Goal: Task Accomplishment & Management: Complete application form

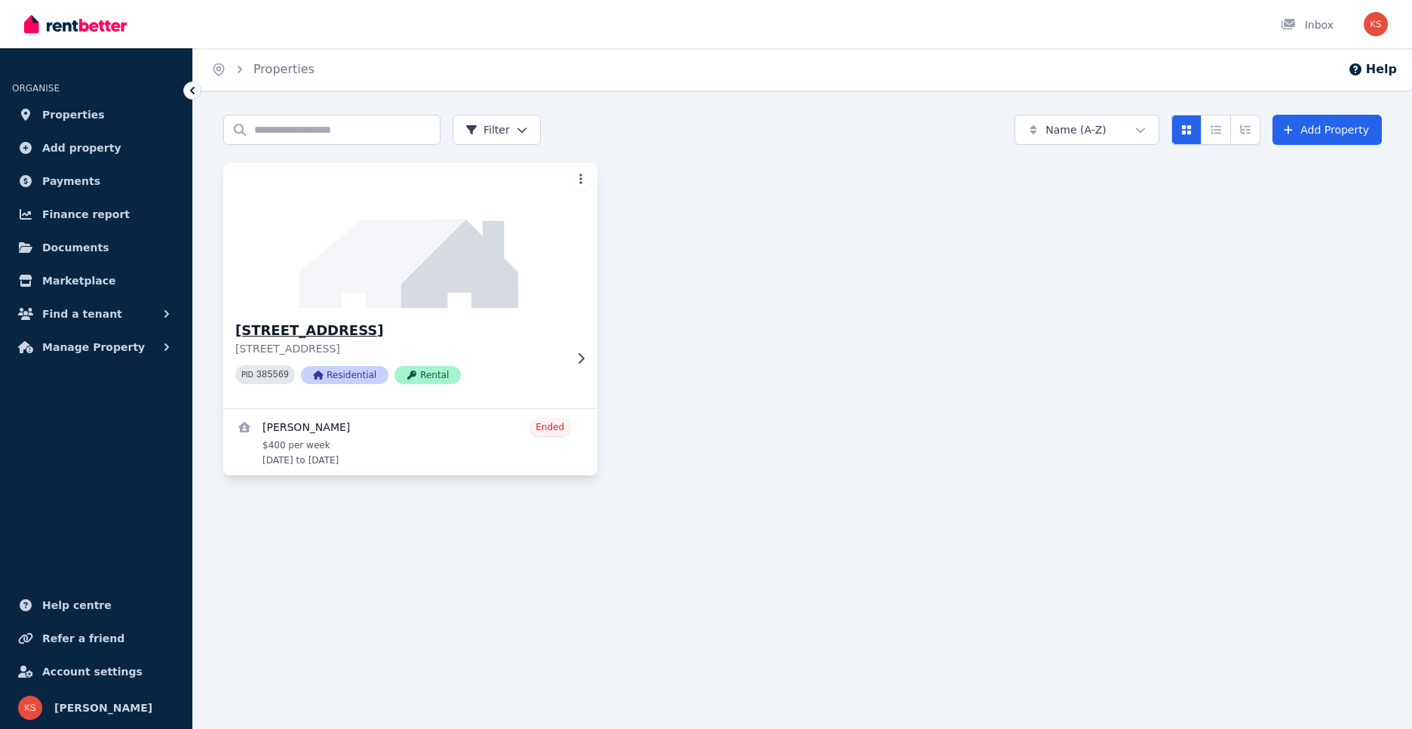
click at [582, 357] on icon at bounding box center [580, 358] width 15 height 12
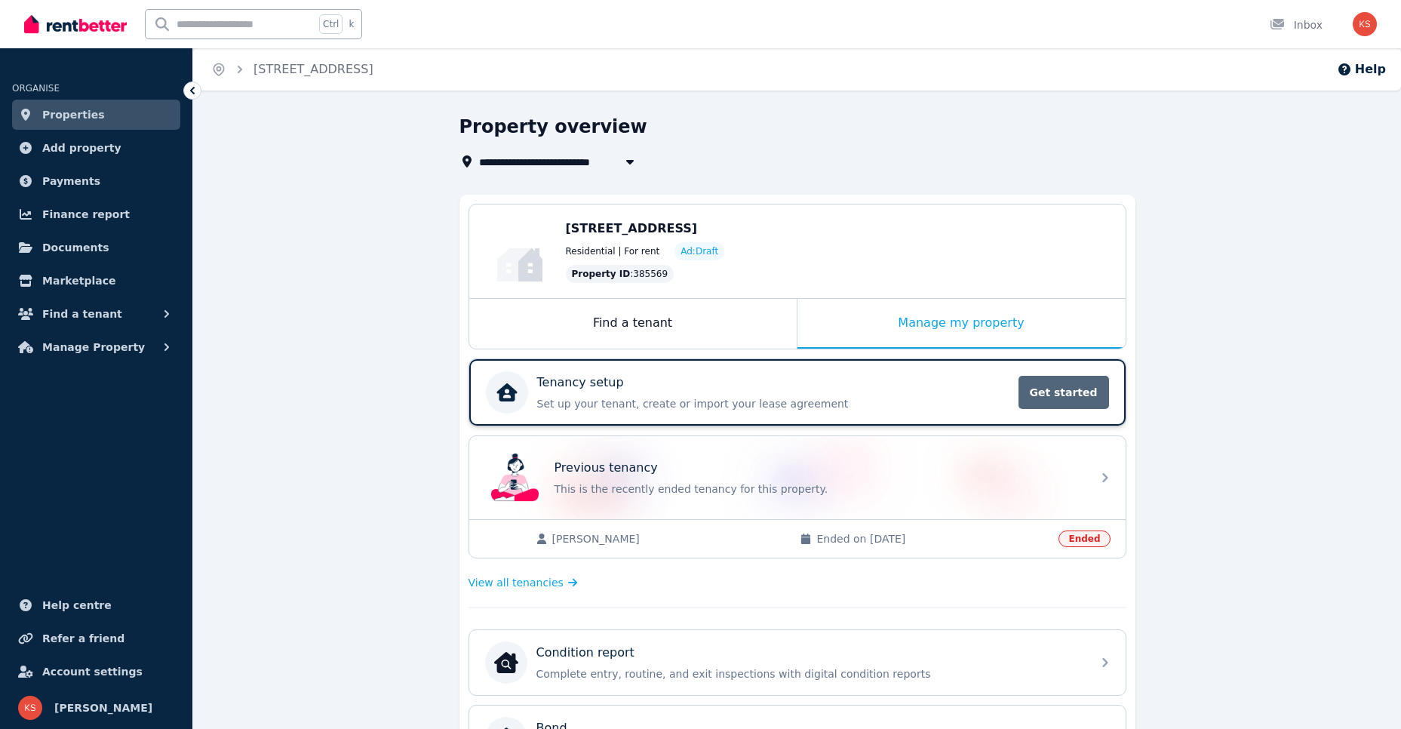
click at [1092, 382] on span "Get started" at bounding box center [1063, 392] width 91 height 33
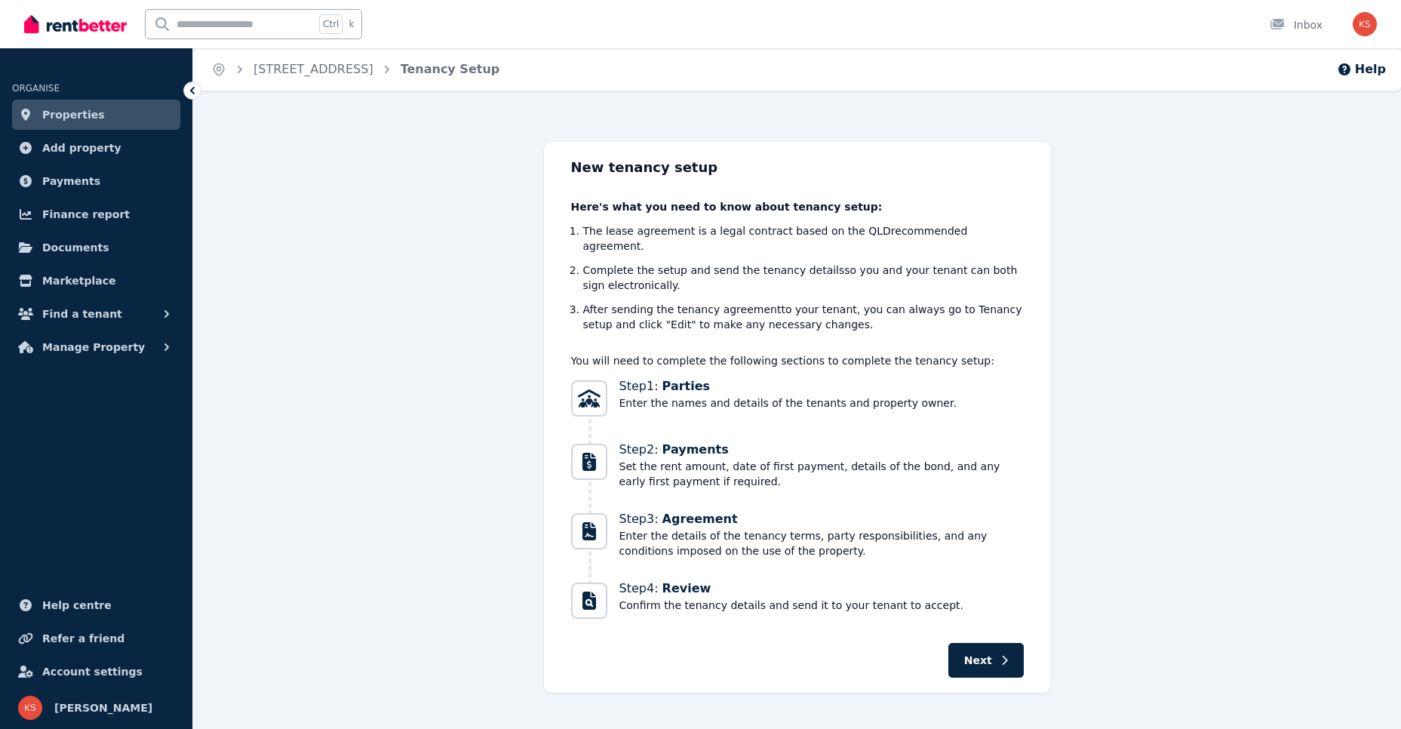
click at [987, 643] on button "Next" at bounding box center [985, 660] width 75 height 35
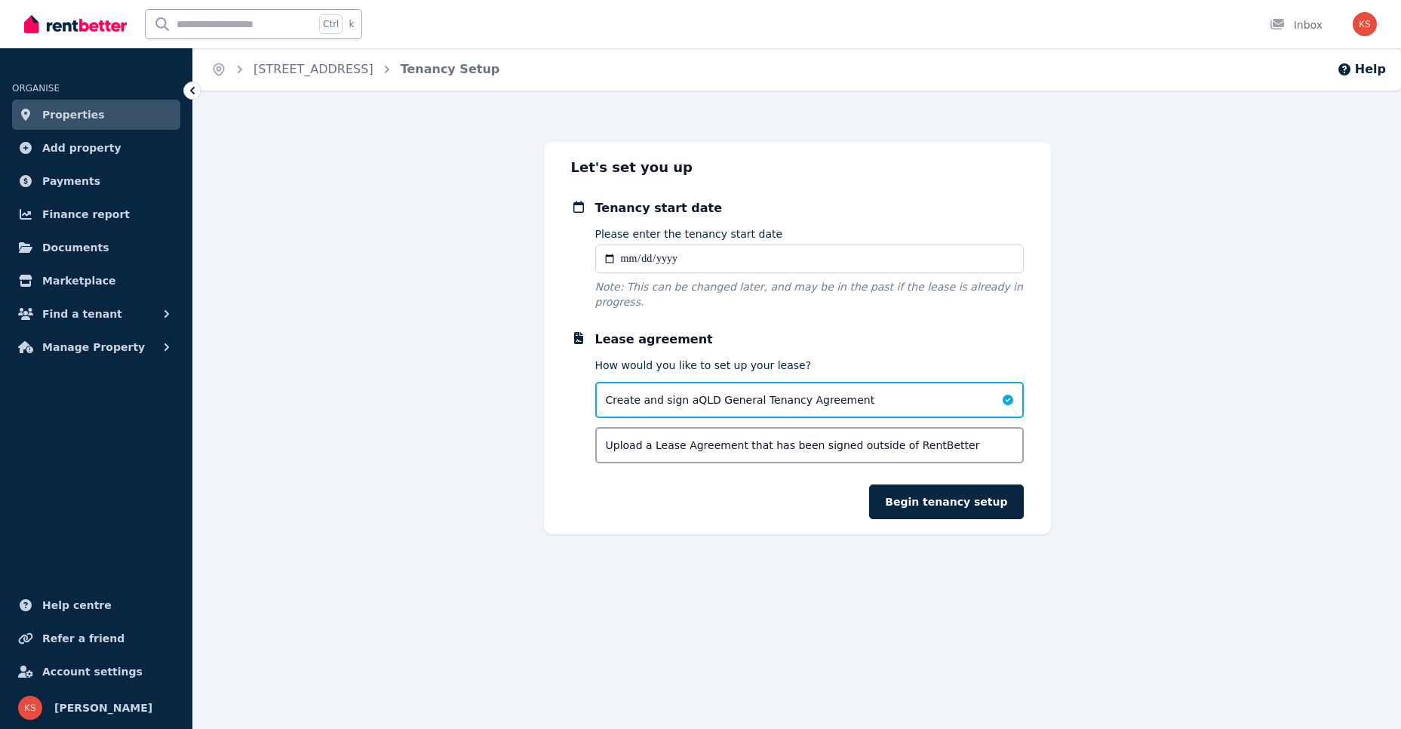
click at [655, 249] on input "Please enter the tenancy start date" at bounding box center [809, 258] width 428 height 29
click at [646, 267] on input "Please enter the tenancy start date" at bounding box center [809, 258] width 428 height 29
click at [627, 260] on input "Please enter the tenancy start date" at bounding box center [809, 258] width 428 height 29
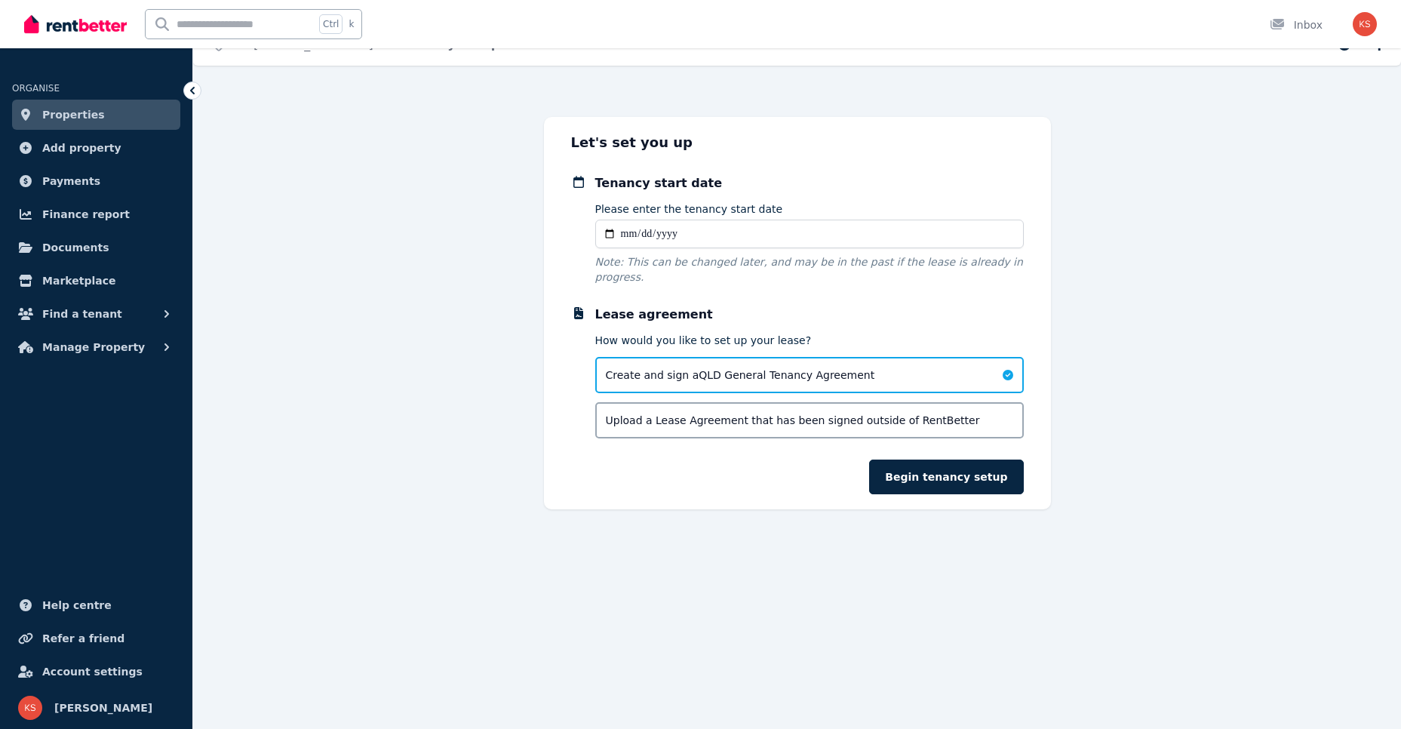
scroll to position [27, 0]
click at [624, 234] on input "Please enter the tenancy start date" at bounding box center [809, 231] width 428 height 29
type input "**********"
click at [989, 457] on button "Begin tenancy setup" at bounding box center [946, 474] width 154 height 35
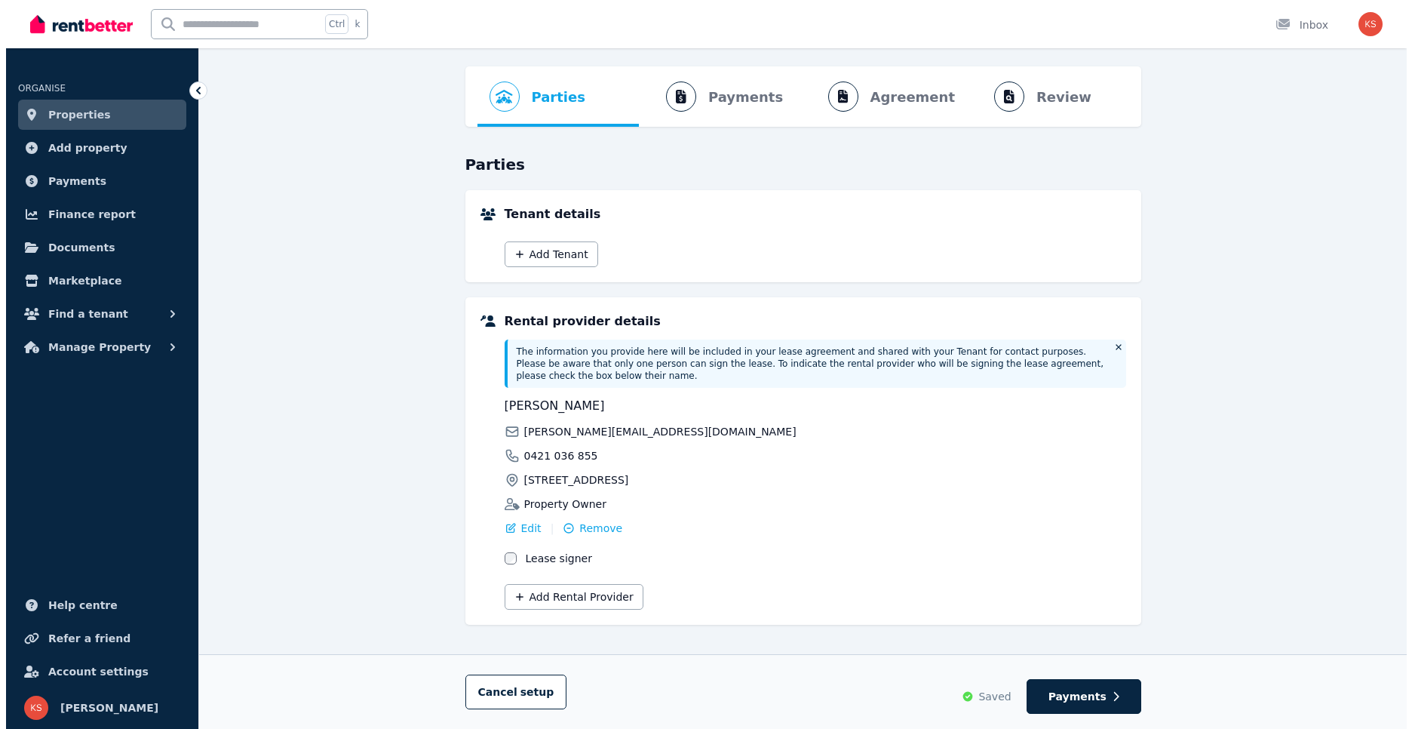
scroll to position [49, 0]
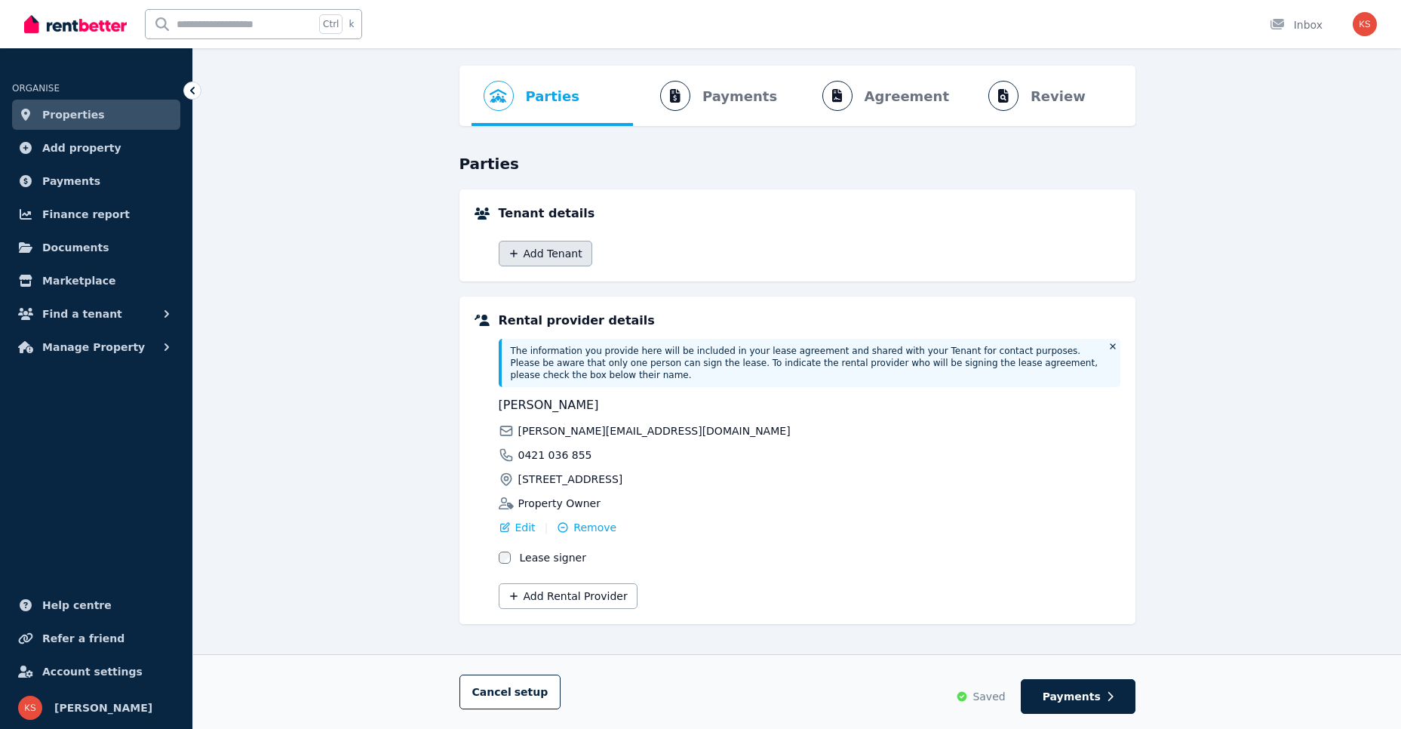
click at [545, 254] on button "Add Tenant" at bounding box center [546, 254] width 94 height 26
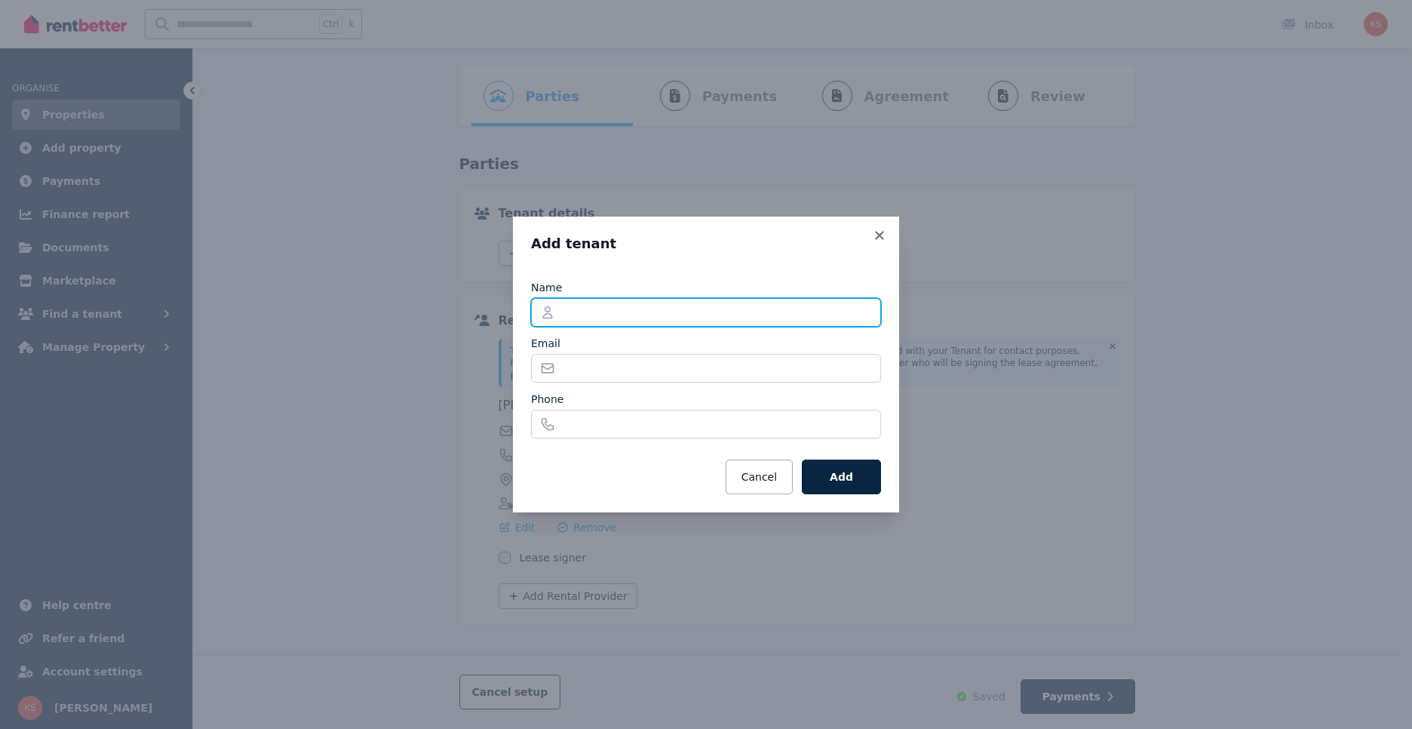
click at [611, 318] on input "Name" at bounding box center [706, 312] width 350 height 29
type input "**********"
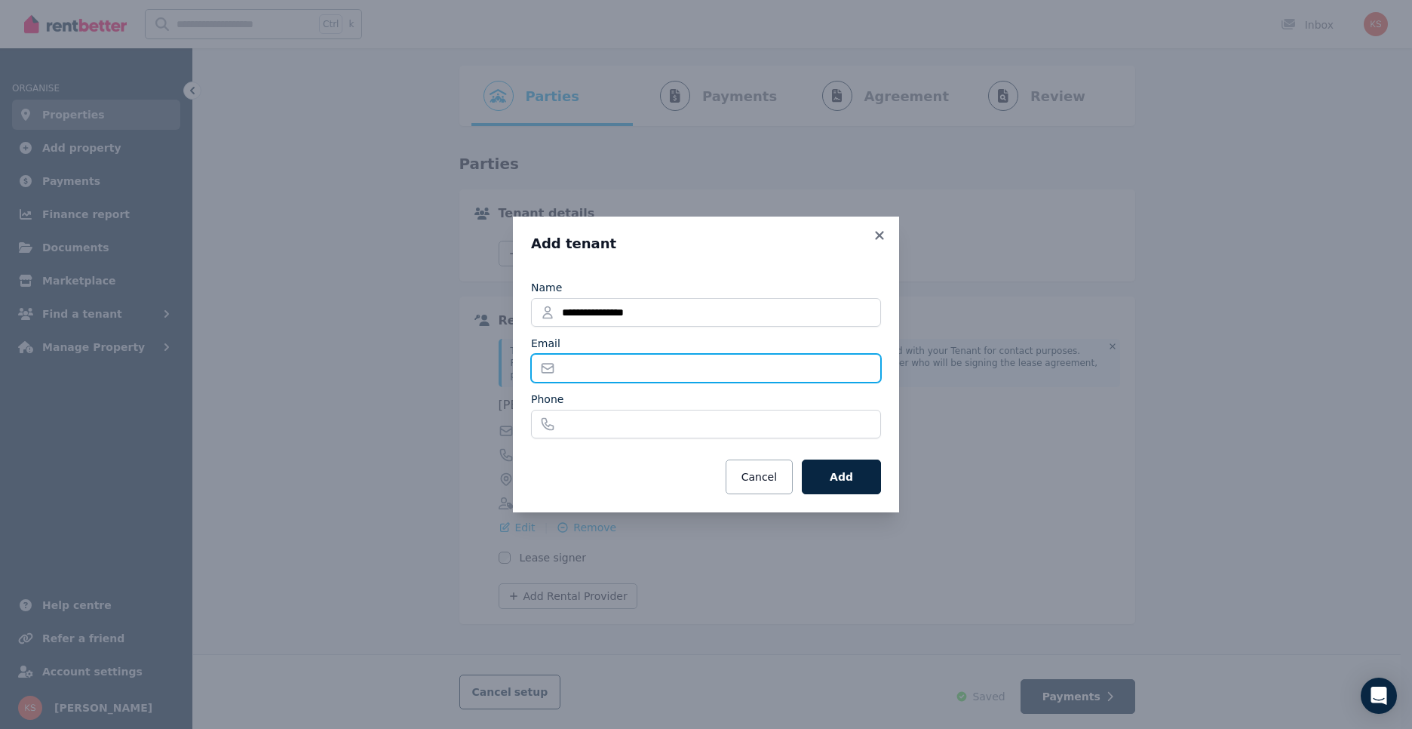
click at [624, 364] on input "Email" at bounding box center [706, 368] width 350 height 29
drag, startPoint x: 681, startPoint y: 337, endPoint x: 692, endPoint y: 347, distance: 14.4
click at [681, 337] on div "Email" at bounding box center [706, 343] width 350 height 15
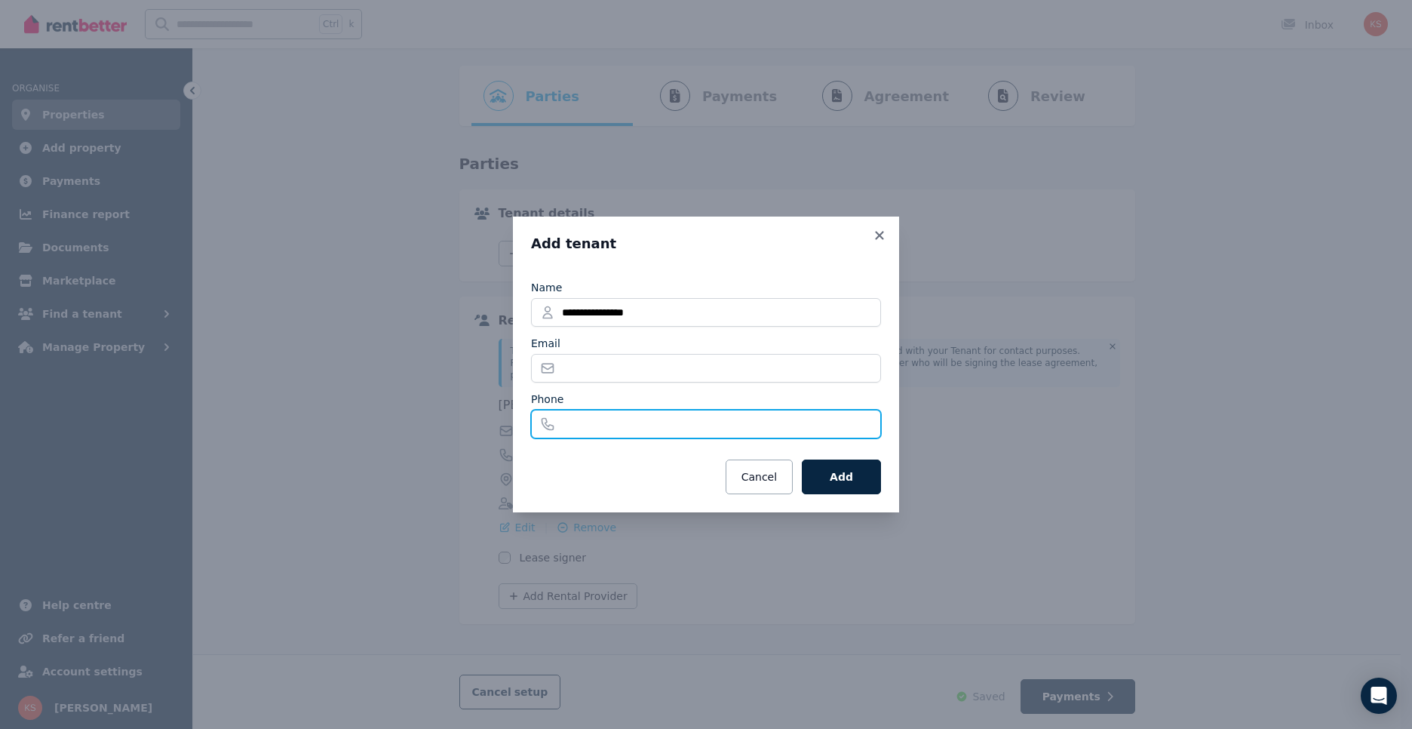
click at [595, 428] on input "Phone" at bounding box center [706, 424] width 350 height 29
type input "**********"
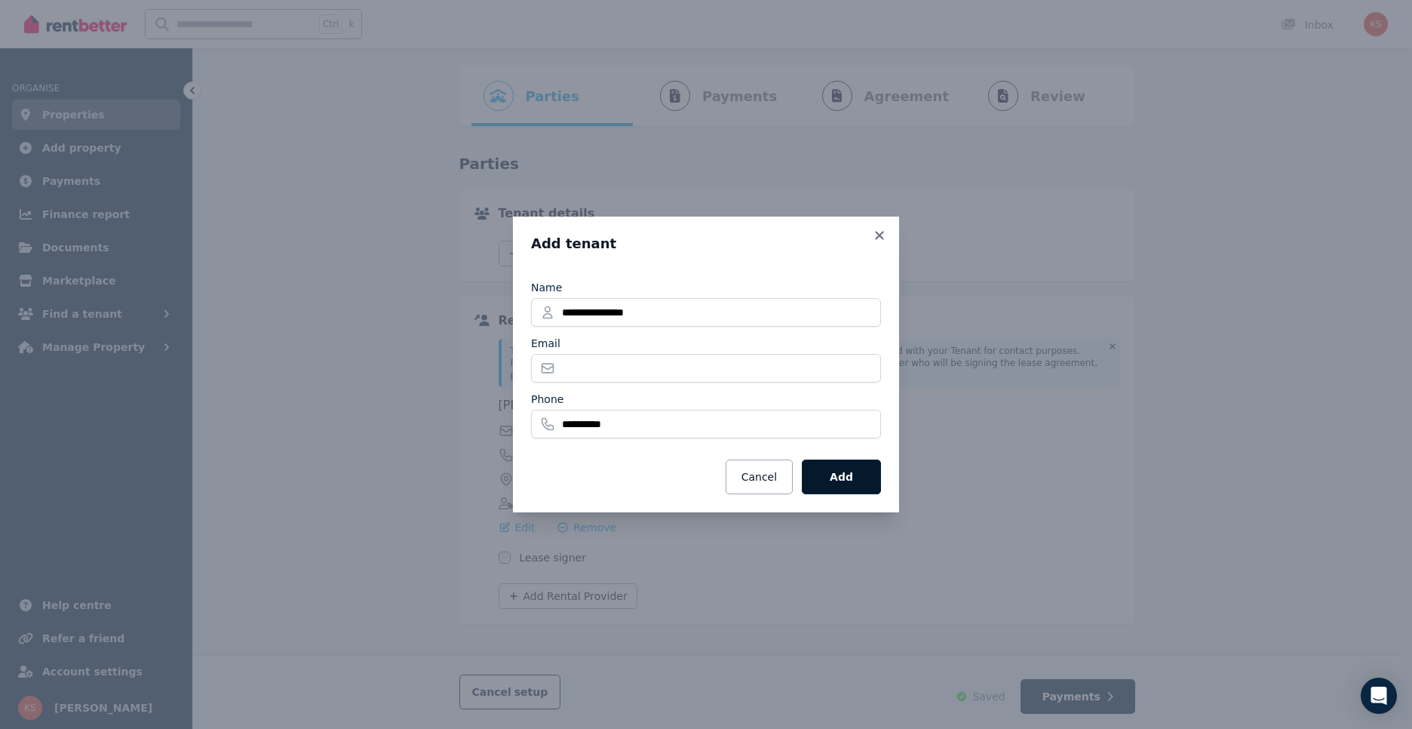
click at [844, 468] on button "Add" at bounding box center [841, 476] width 79 height 35
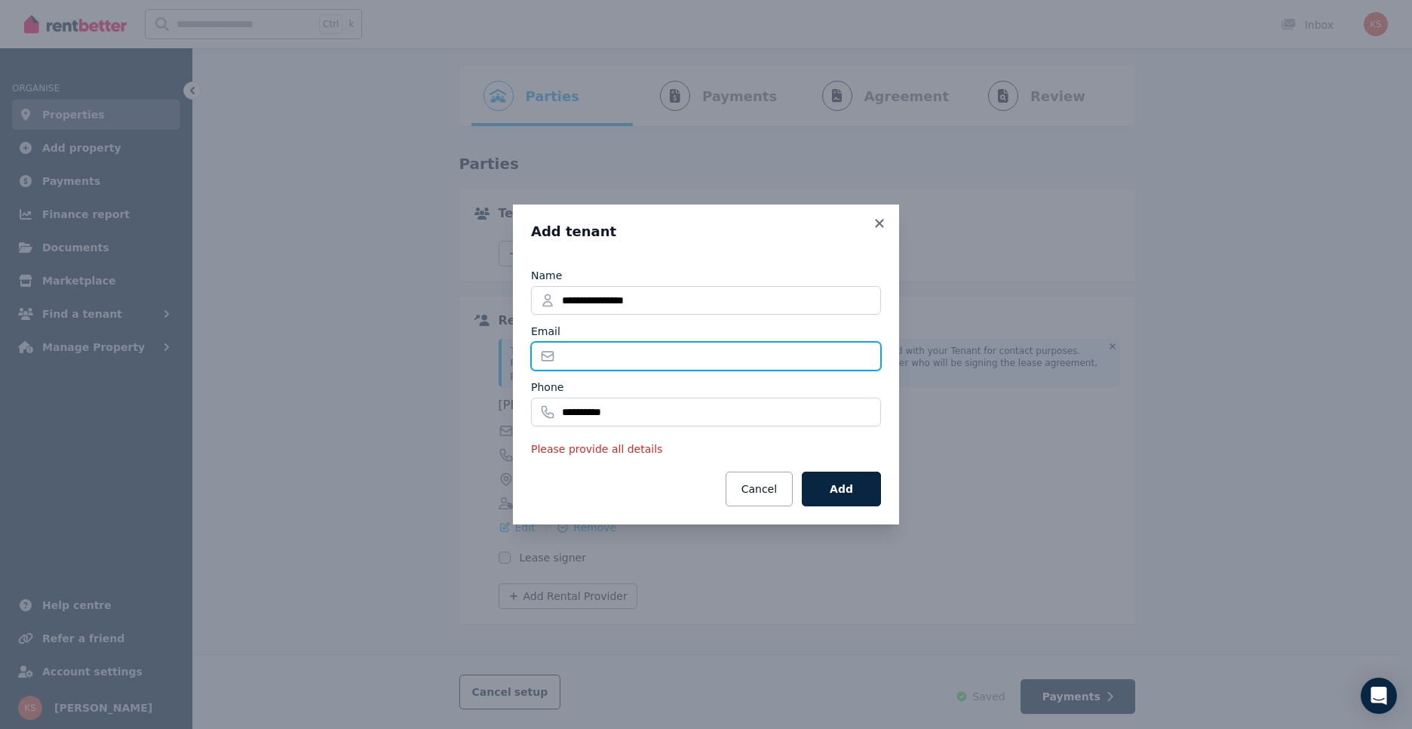
click at [632, 355] on input "Email" at bounding box center [706, 356] width 350 height 29
